Goal: Information Seeking & Learning: Learn about a topic

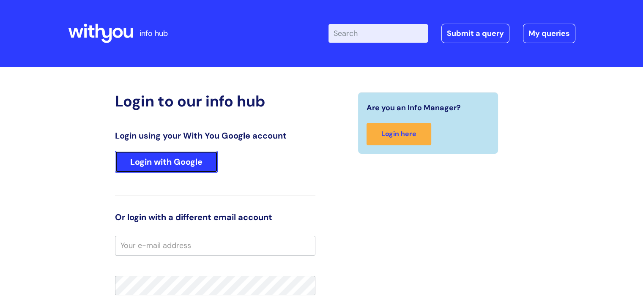
click at [181, 163] on link "Login with Google" at bounding box center [166, 162] width 103 height 22
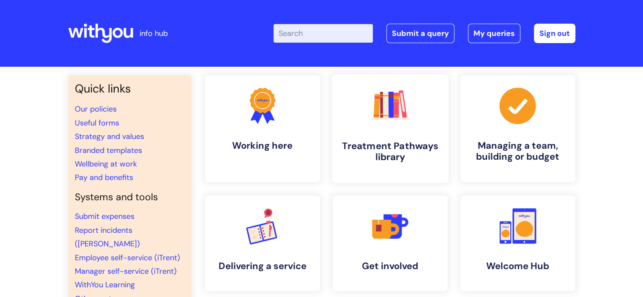
click at [386, 142] on h4 "Treatment Pathways library" at bounding box center [390, 151] width 103 height 23
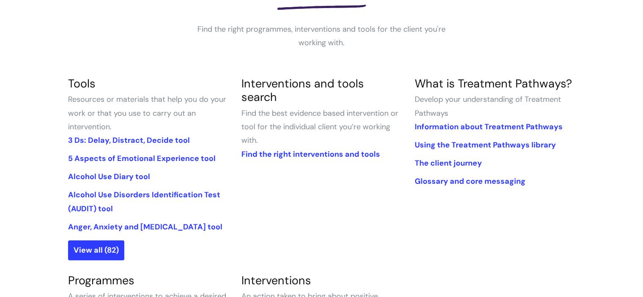
scroll to position [169, 0]
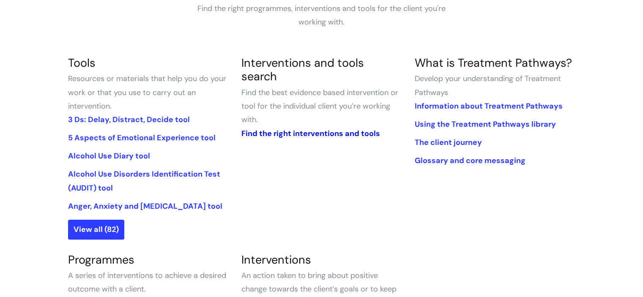
click at [323, 128] on link "Find the right interventions and tools" at bounding box center [310, 133] width 139 height 10
